Goal: Task Accomplishment & Management: Manage account settings

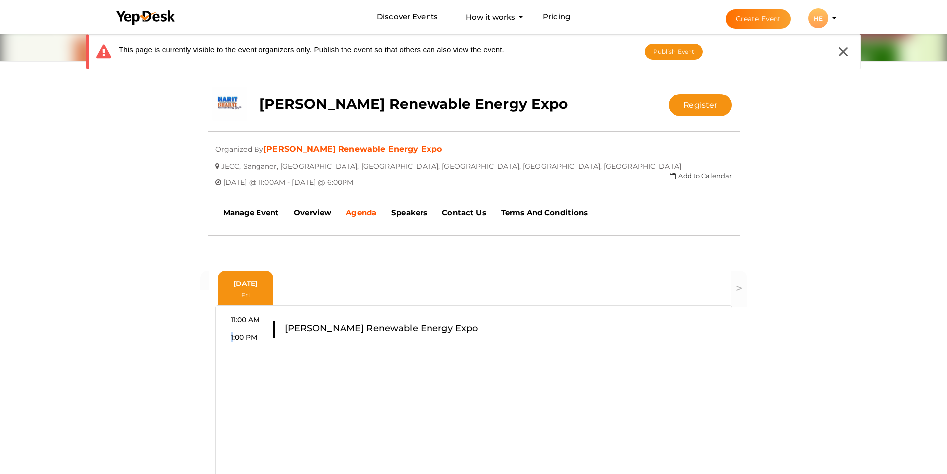
scroll to position [149, 0]
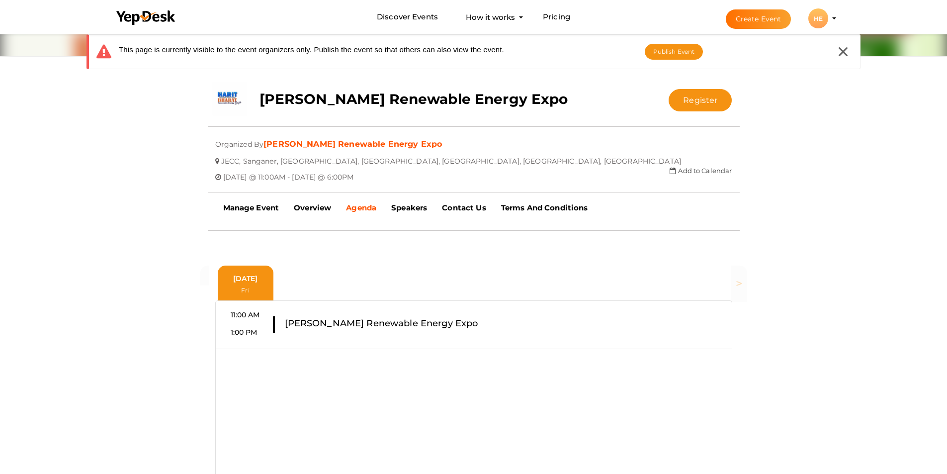
click at [740, 283] on span ">" at bounding box center [738, 283] width 6 height 14
click at [845, 55] on icon at bounding box center [842, 51] width 9 height 9
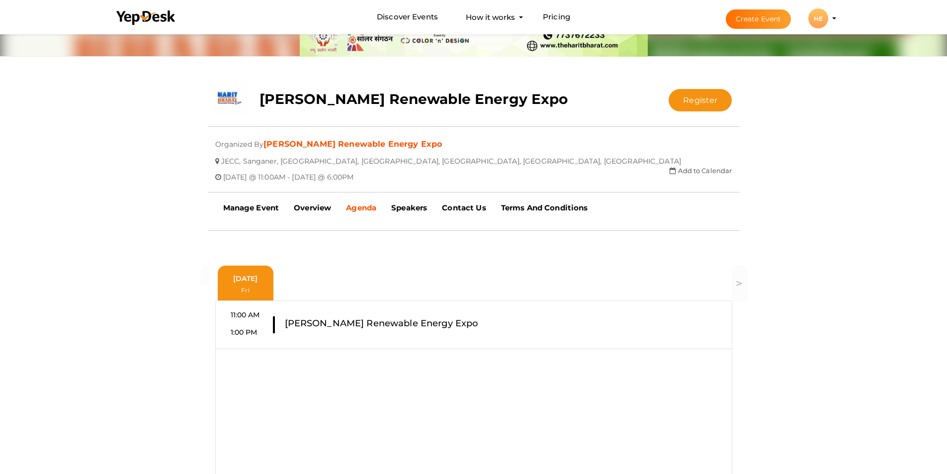
click at [828, 18] on profile-pic "HE" at bounding box center [818, 18] width 20 height 7
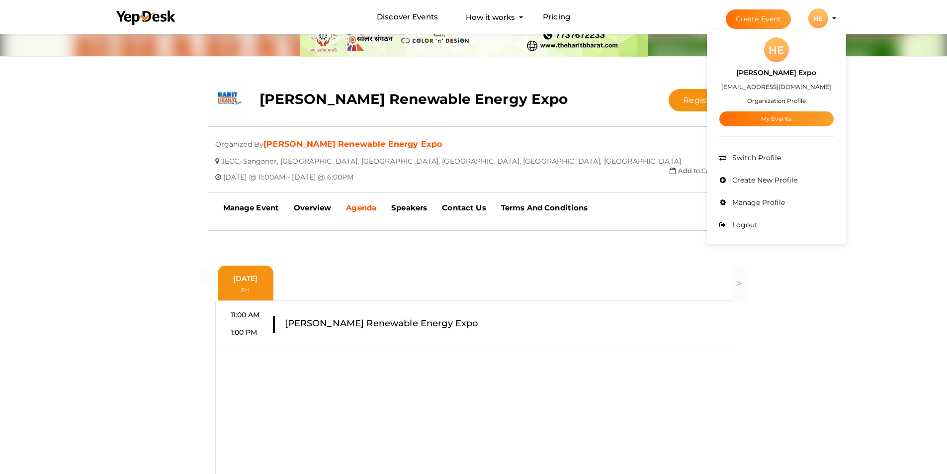
click at [839, 292] on div "close Your present response to the invite is You can change your response below…" at bounding box center [473, 328] width 947 height 890
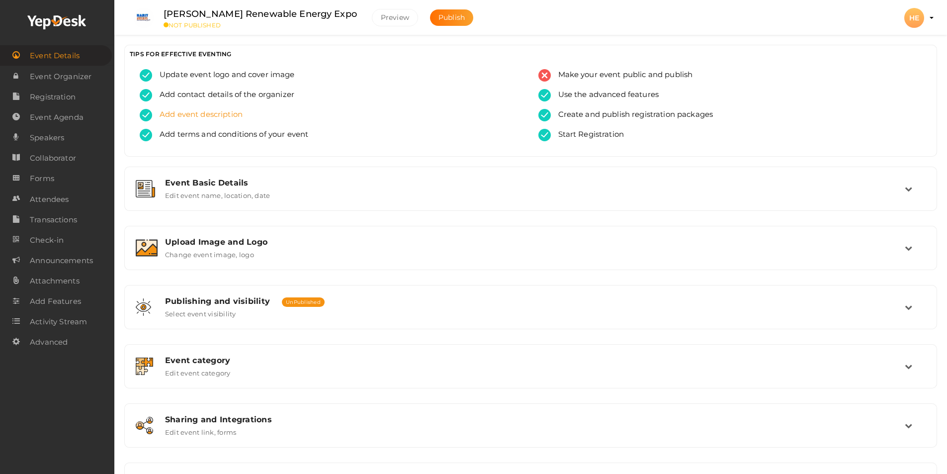
click at [246, 113] on div "Add event description" at bounding box center [332, 119] width 384 height 20
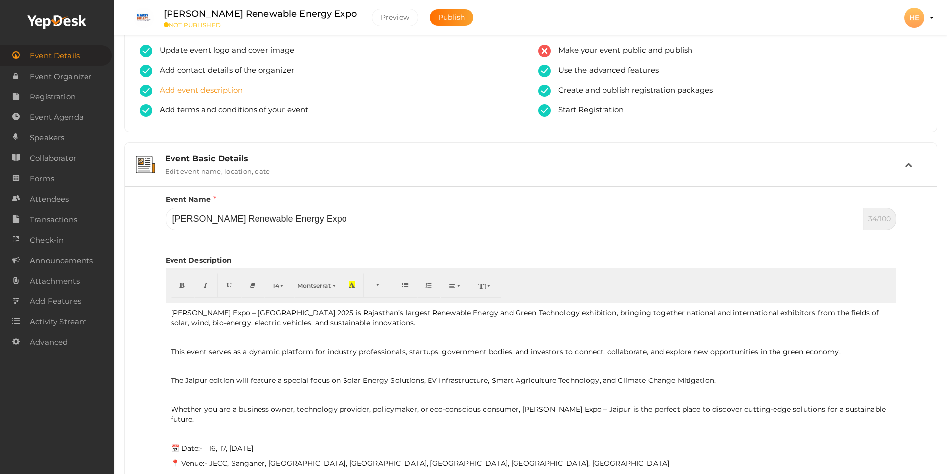
scroll to position [8, 0]
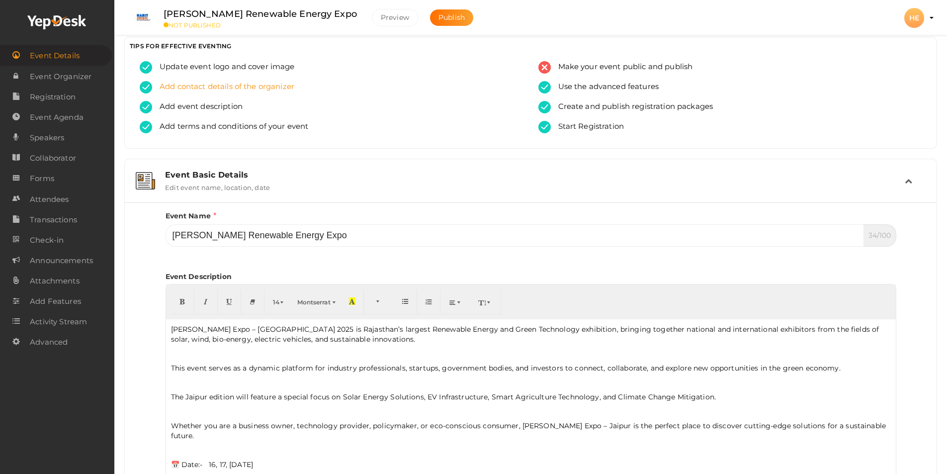
click at [275, 87] on span "Add contact details of the organizer" at bounding box center [223, 87] width 142 height 12
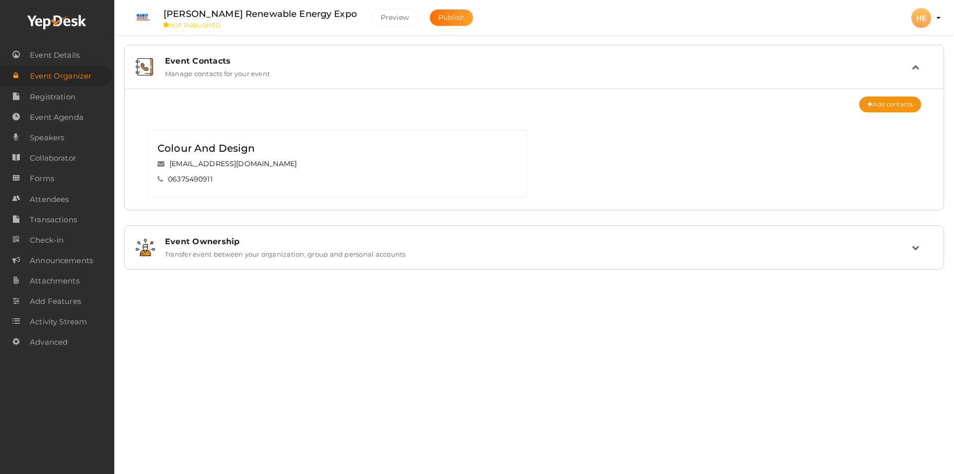
click at [916, 66] on icon at bounding box center [915, 66] width 7 height 7
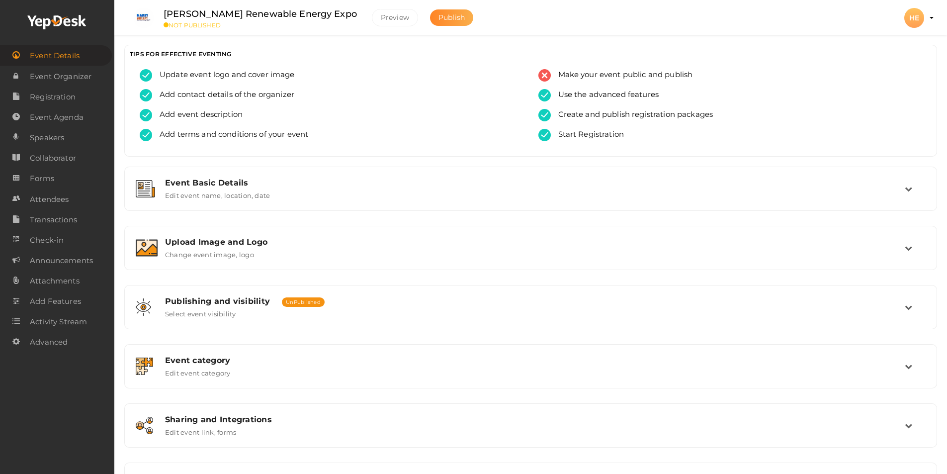
click at [438, 18] on span "Publish" at bounding box center [451, 17] width 26 height 9
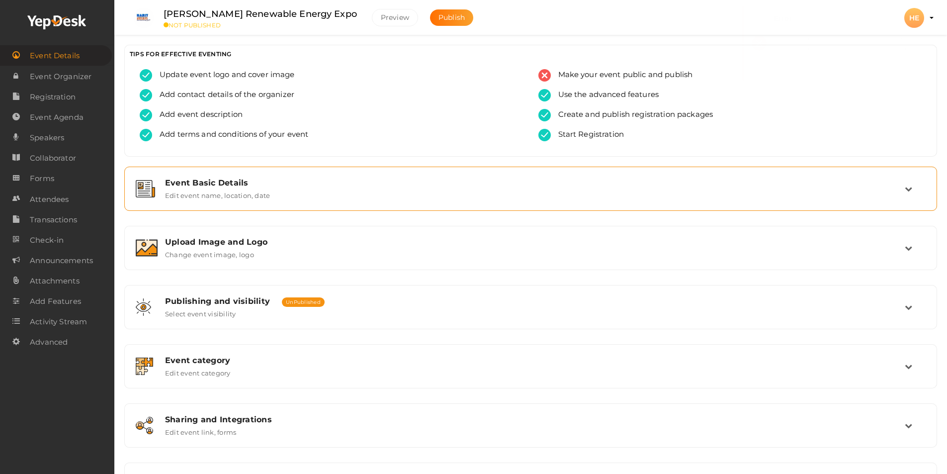
click at [396, 171] on div "Event Basic Details Edit event name, location, date" at bounding box center [530, 188] width 812 height 44
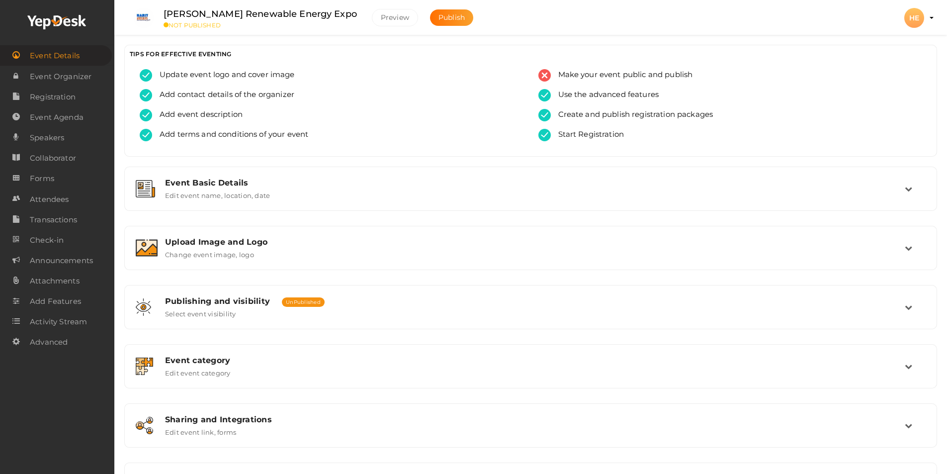
click at [273, 11] on label "[PERSON_NAME] Renewable Energy Expo" at bounding box center [259, 14] width 193 height 14
click at [372, 20] on button "Preview" at bounding box center [395, 17] width 46 height 17
click at [636, 117] on span "Create and publish registration packages" at bounding box center [632, 115] width 162 height 12
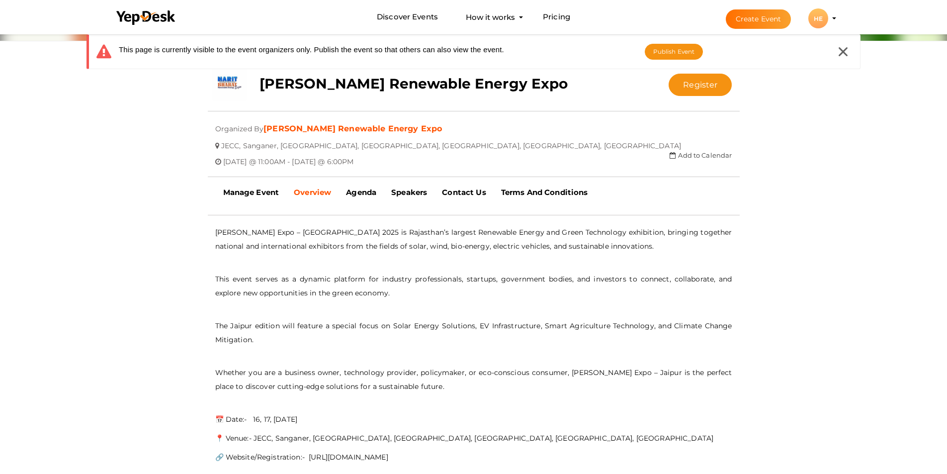
scroll to position [149, 0]
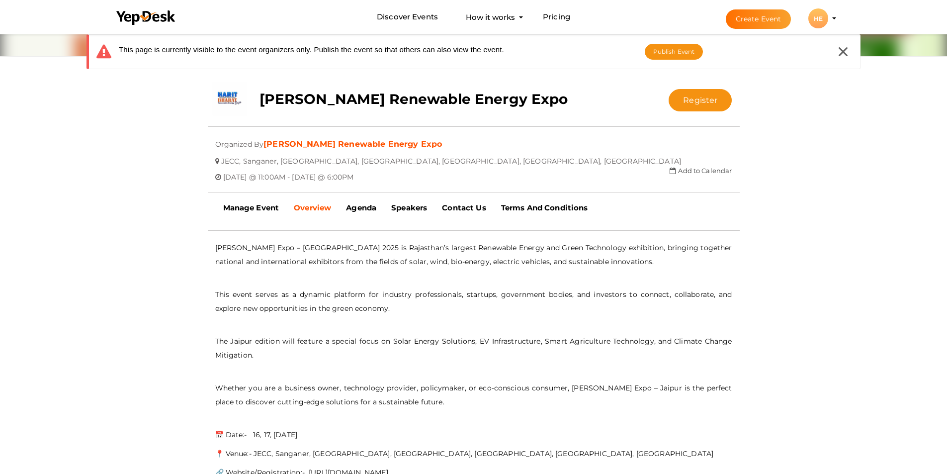
click at [817, 186] on div "close Your present response to the invite is You can change your response below…" at bounding box center [473, 389] width 947 height 1013
click at [676, 55] on button "Publish Event" at bounding box center [674, 52] width 59 height 16
click at [834, 20] on li "Create Event HE HE Harit Bharat Expo hbharat946@gmail.com Organization Profile …" at bounding box center [772, 18] width 133 height 36
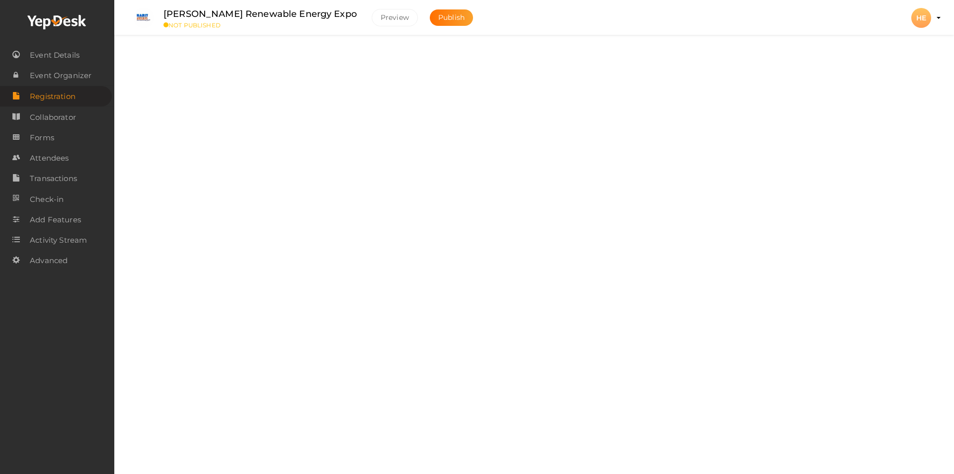
checkbox input "true"
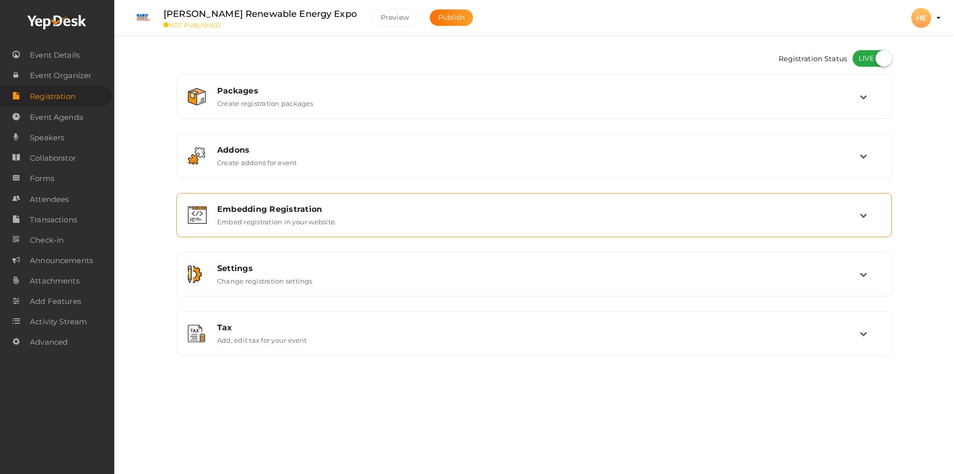
click at [349, 219] on div "Embedding Registration Embed registration in your website." at bounding box center [535, 214] width 650 height 21
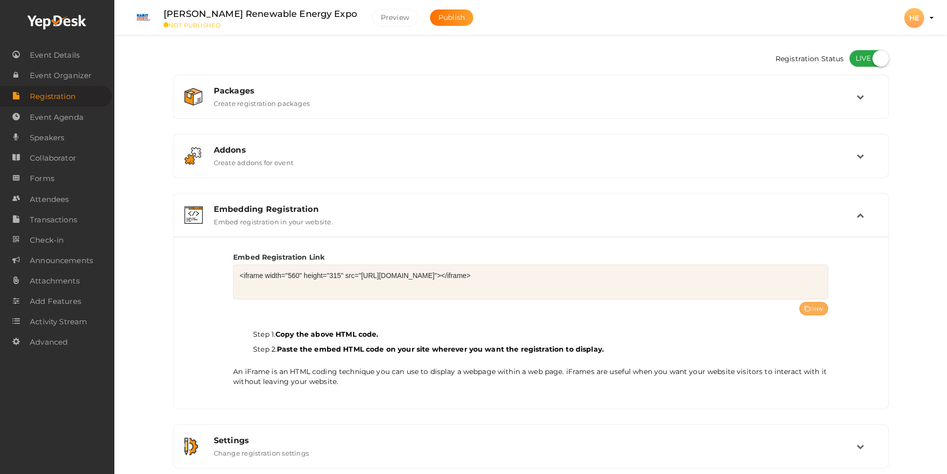
click at [816, 309] on button "copy" at bounding box center [813, 308] width 29 height 13
